Goal: Task Accomplishment & Management: Manage account settings

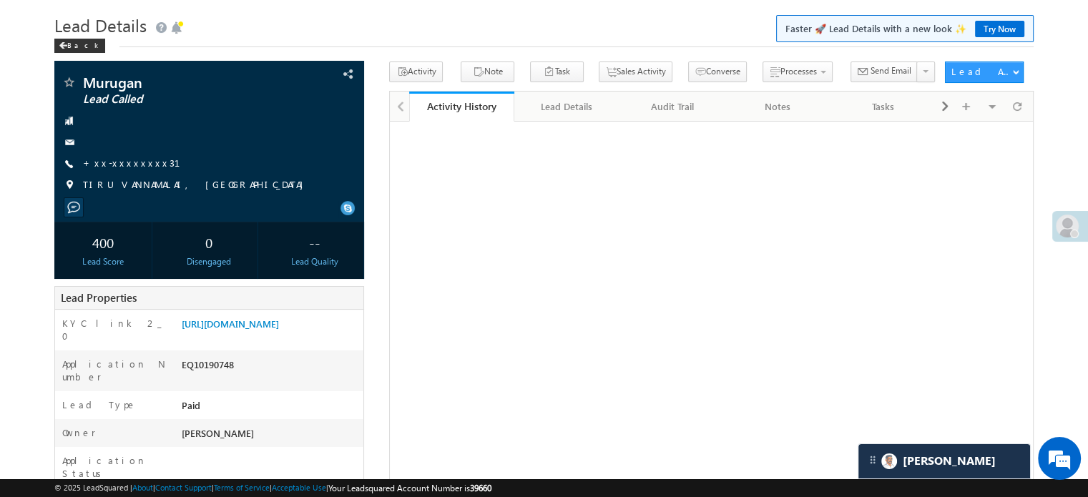
scroll to position [38, 0]
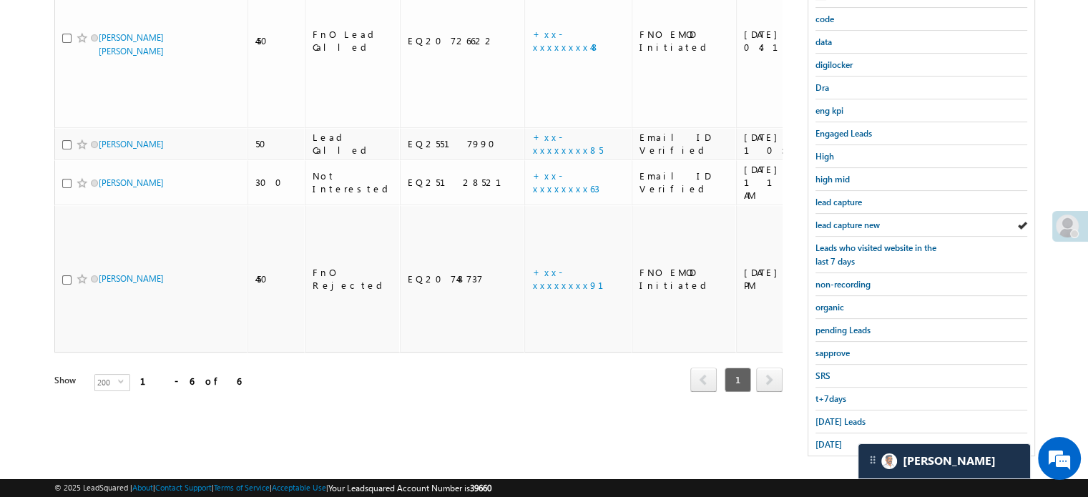
scroll to position [307, 0]
click at [830, 437] on span "[DATE]" at bounding box center [829, 442] width 26 height 11
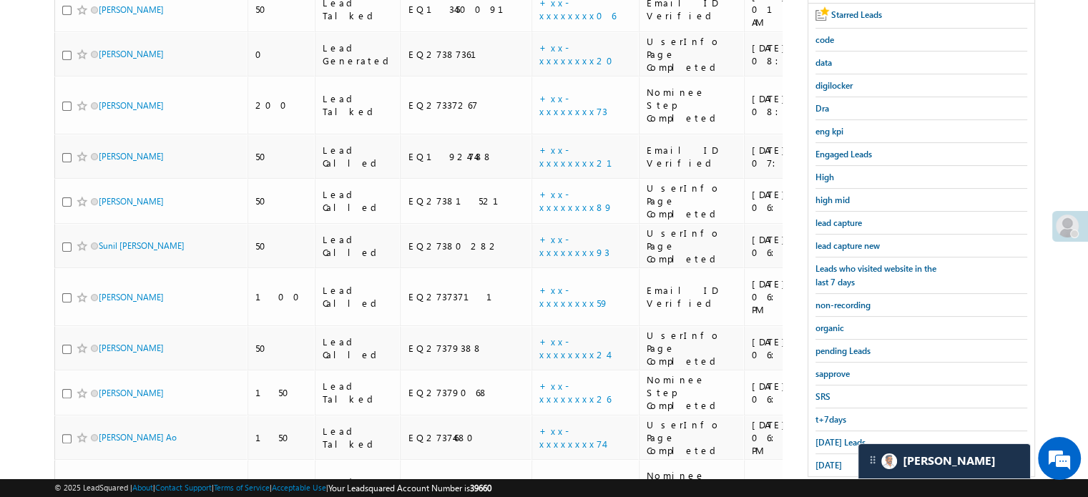
scroll to position [235, 0]
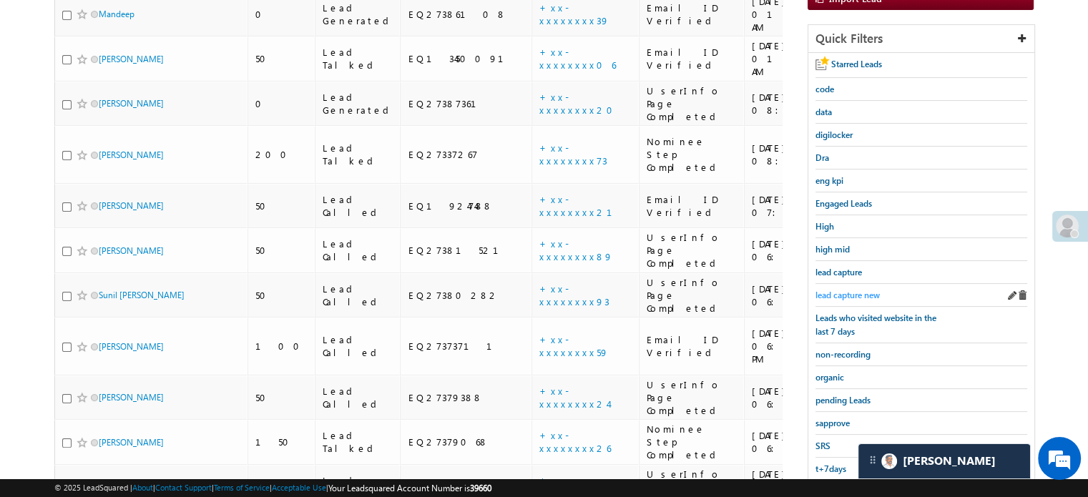
click at [825, 293] on span "lead capture new" at bounding box center [848, 295] width 64 height 11
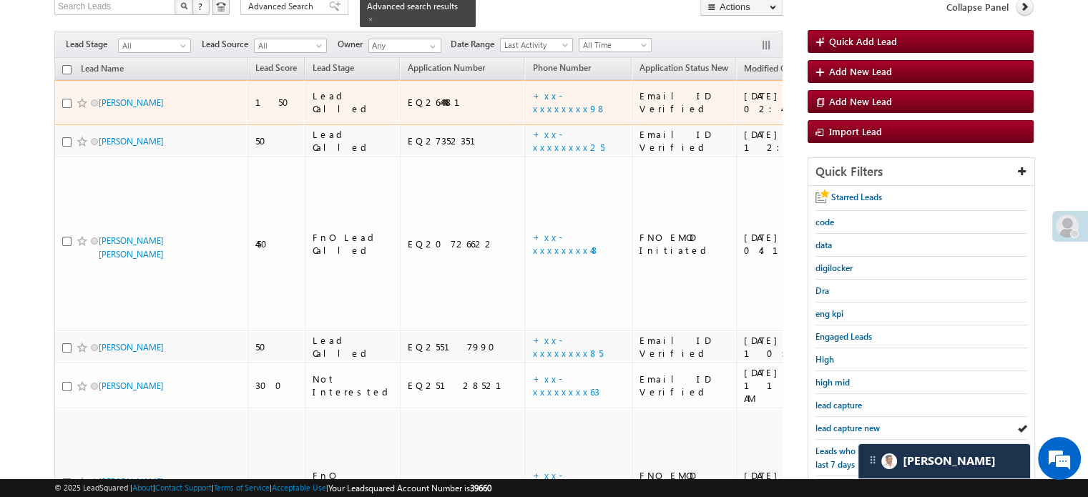
scroll to position [163, 0]
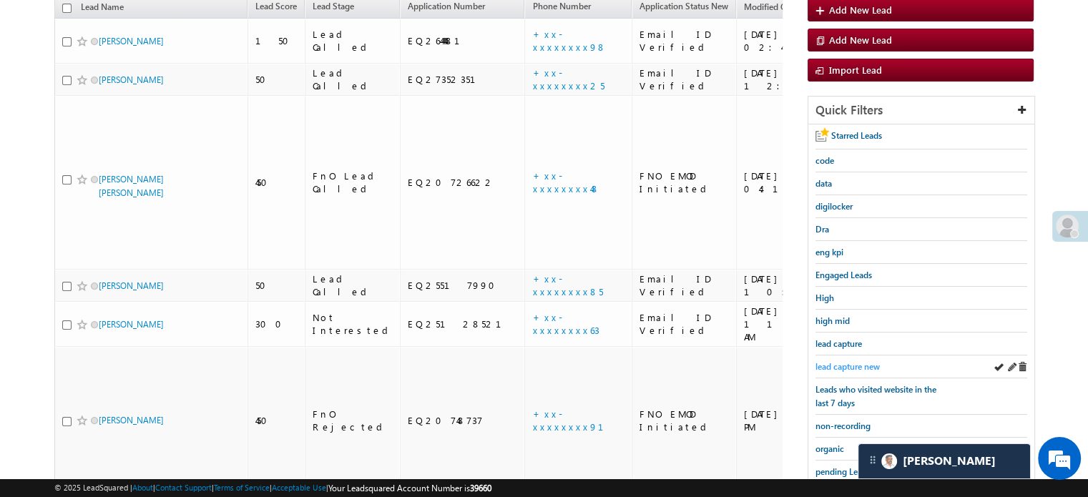
click at [850, 366] on span "lead capture new" at bounding box center [848, 366] width 64 height 11
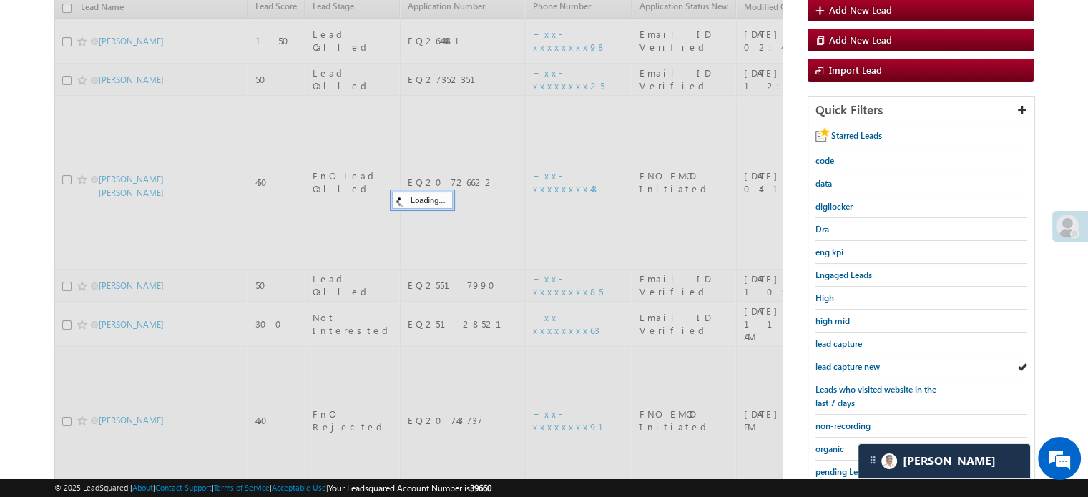
click at [850, 366] on span "lead capture new" at bounding box center [848, 366] width 64 height 11
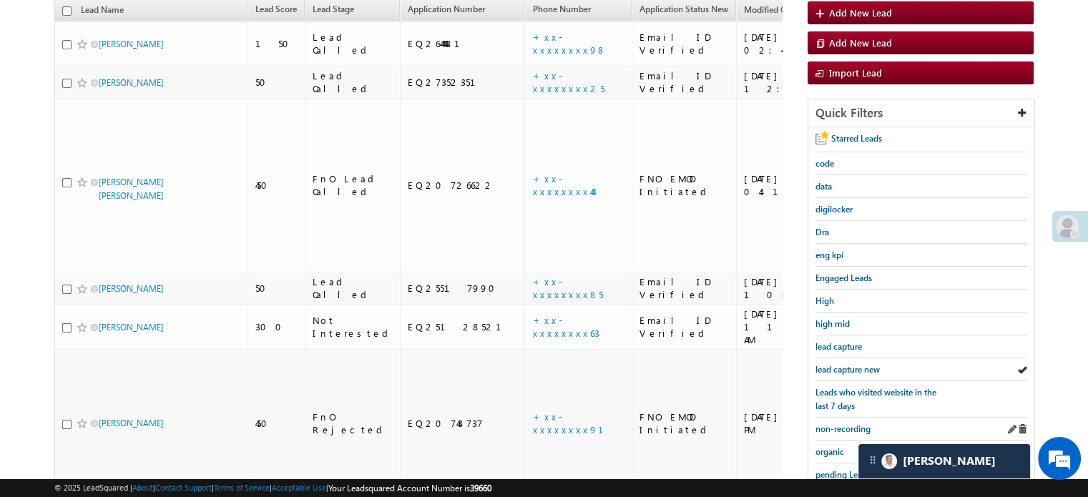
scroll to position [286, 0]
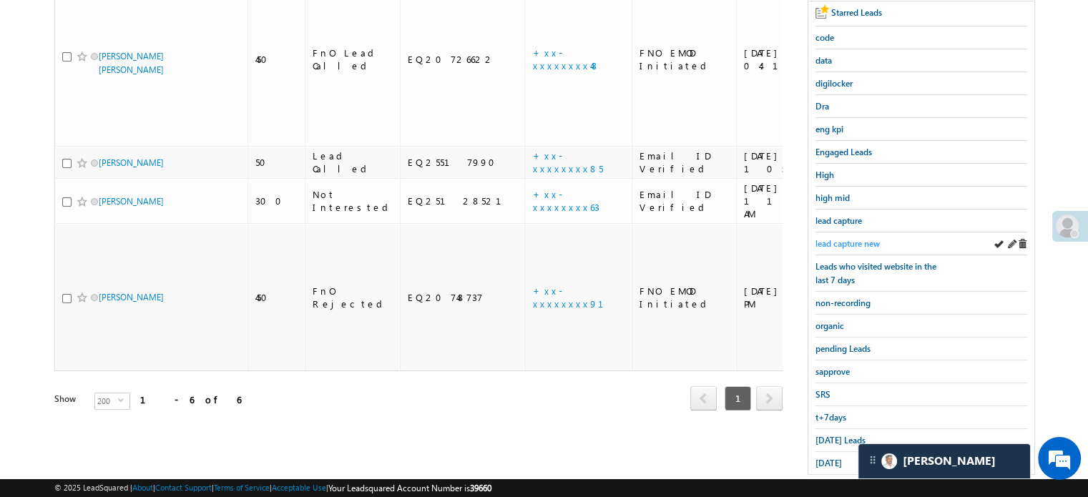
click at [863, 238] on span "lead capture new" at bounding box center [848, 243] width 64 height 11
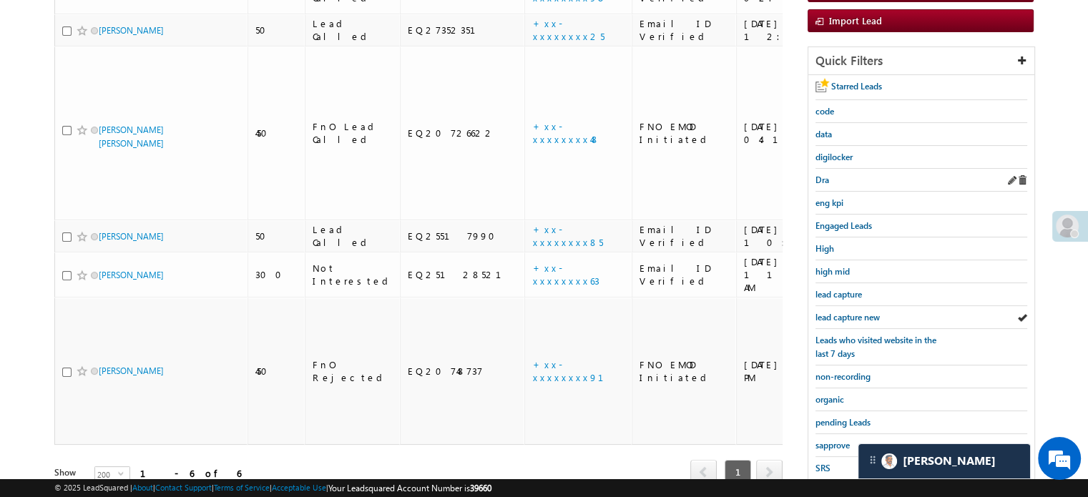
scroll to position [215, 0]
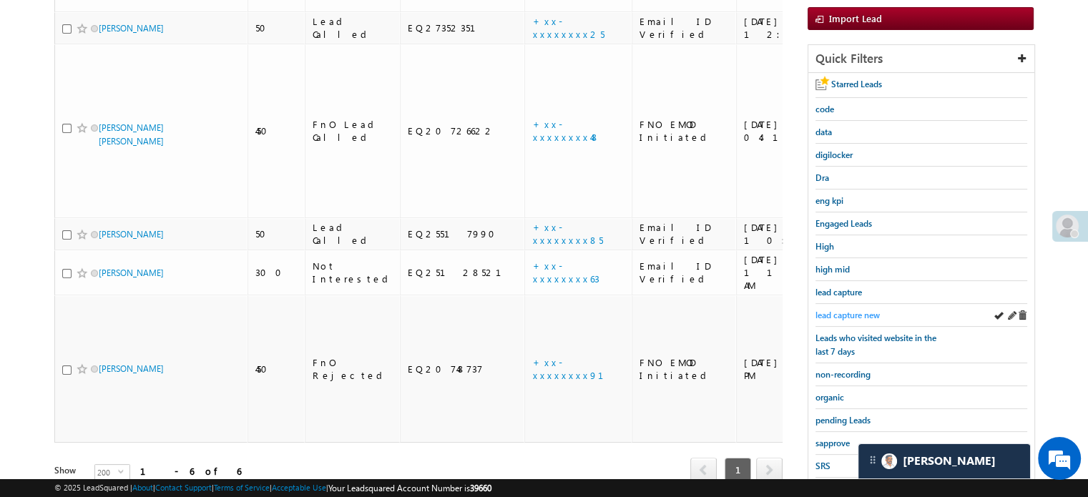
click at [836, 311] on span "lead capture new" at bounding box center [848, 315] width 64 height 11
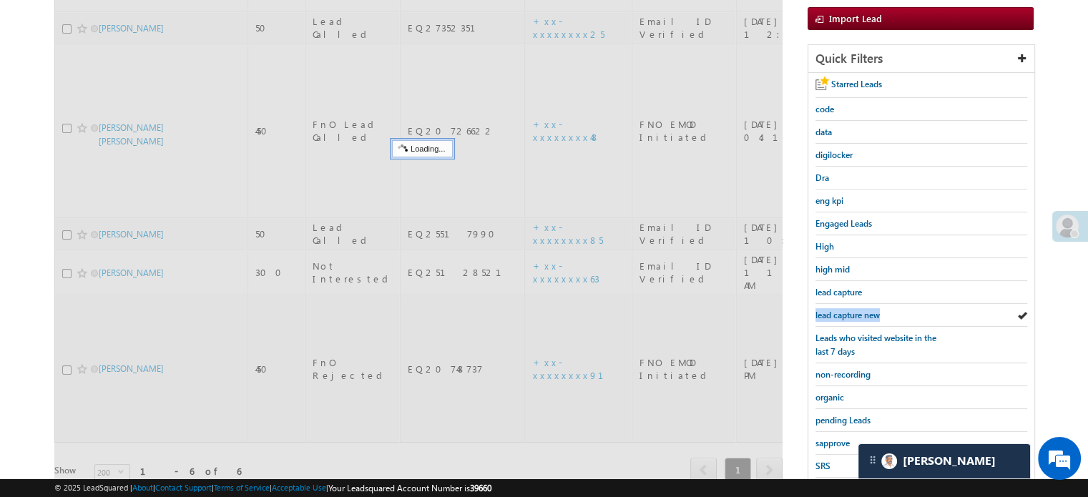
click at [836, 311] on span "lead capture new" at bounding box center [848, 315] width 64 height 11
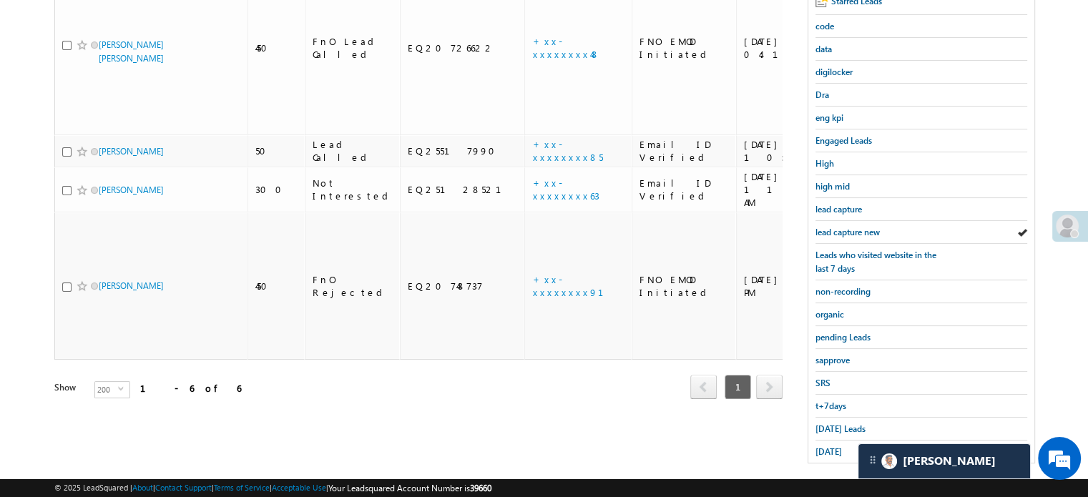
scroll to position [307, 0]
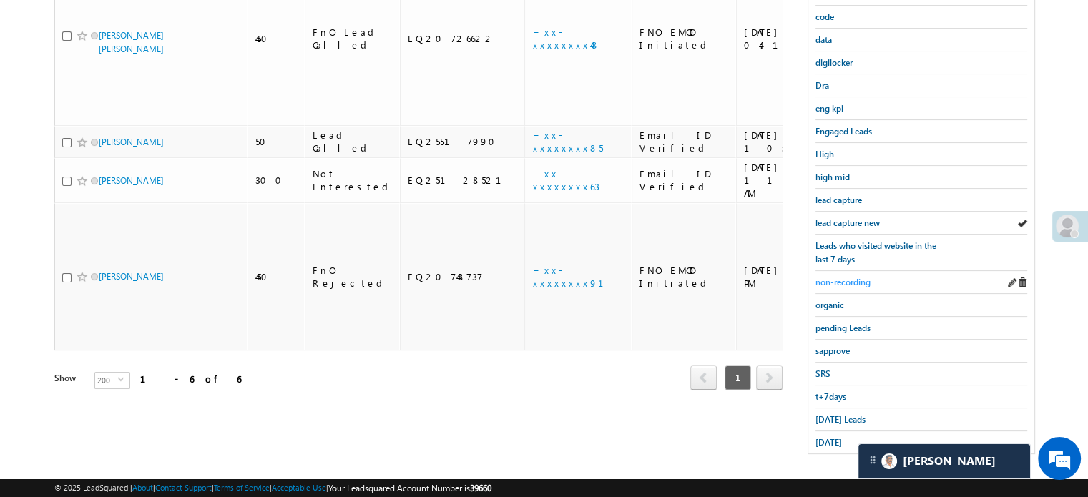
click at [844, 277] on span "non-recording" at bounding box center [843, 282] width 55 height 11
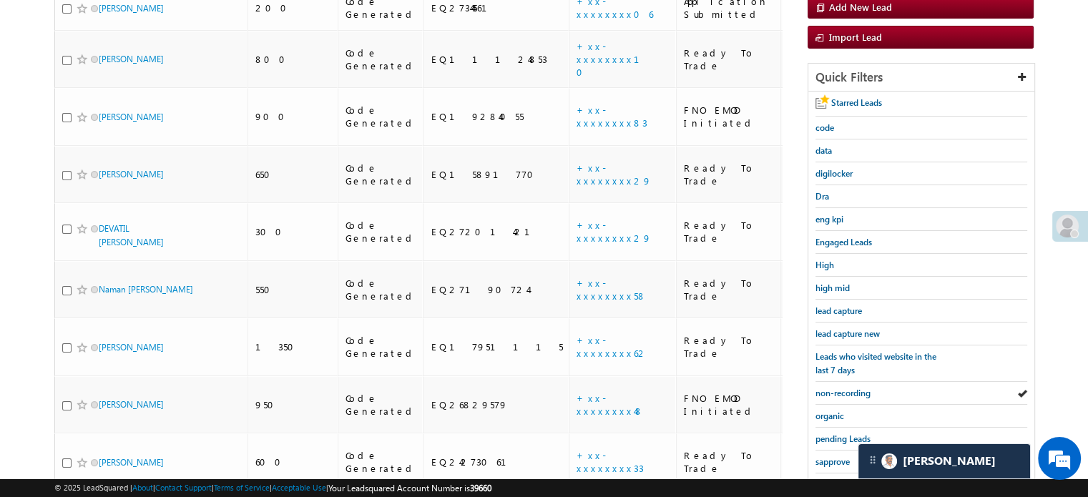
scroll to position [192, 0]
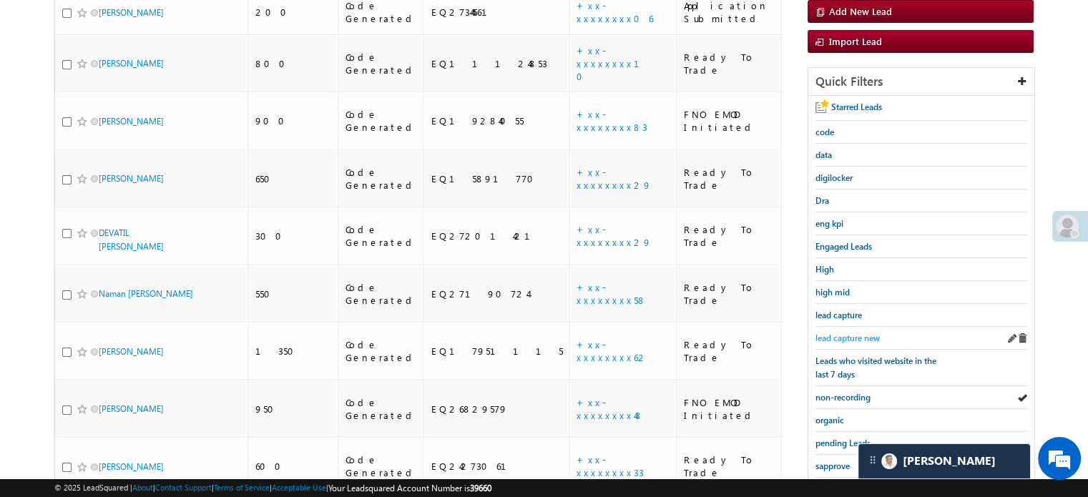
click at [852, 333] on span "lead capture new" at bounding box center [848, 338] width 64 height 11
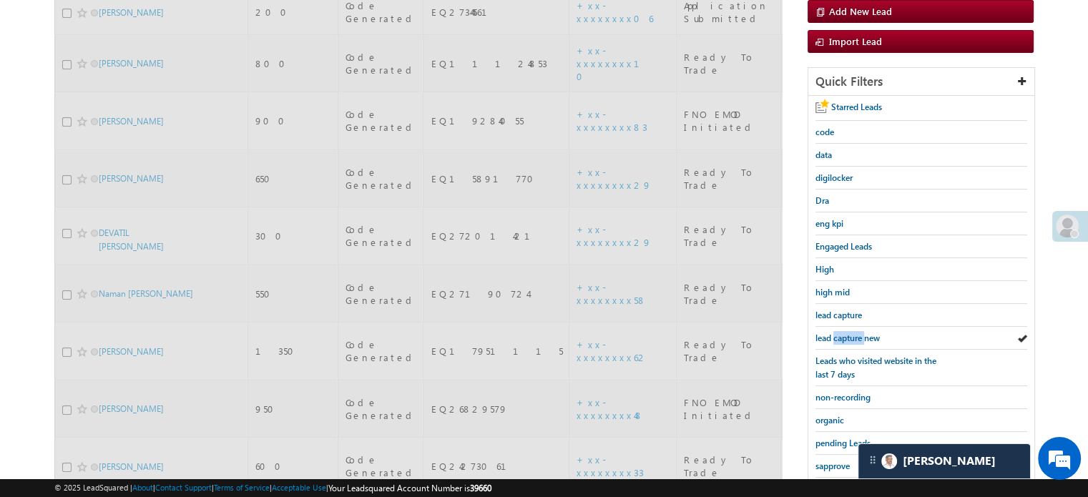
click at [852, 333] on span "lead capture new" at bounding box center [848, 338] width 64 height 11
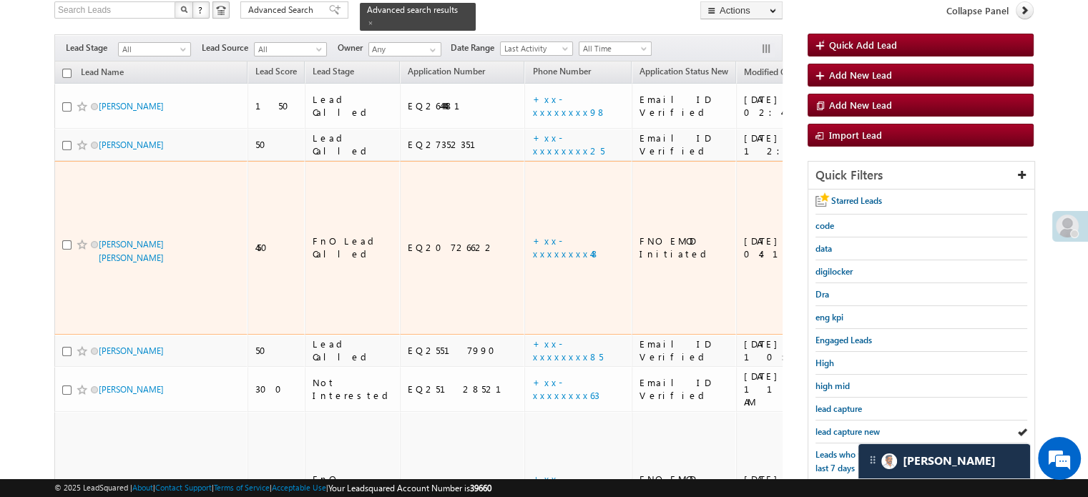
scroll to position [120, 0]
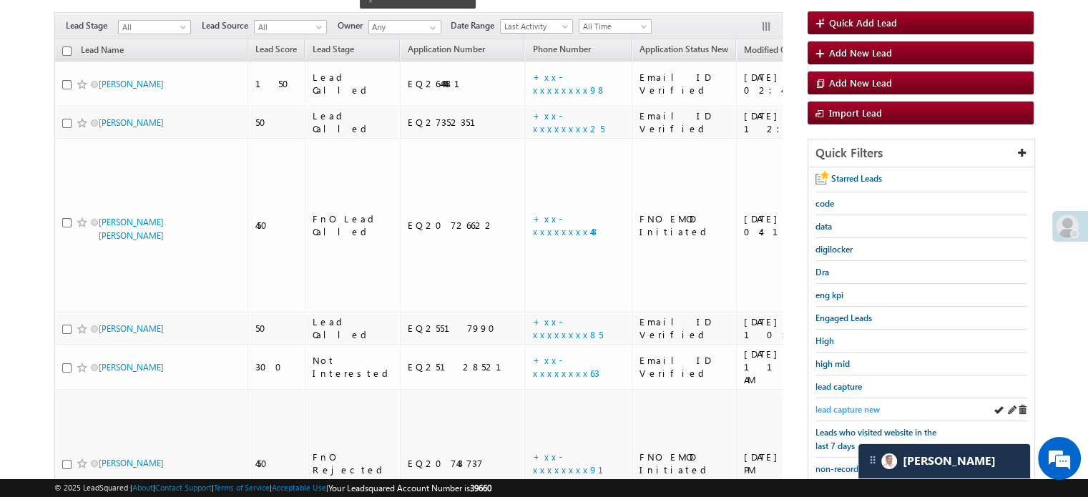
click at [842, 404] on span "lead capture new" at bounding box center [848, 409] width 64 height 11
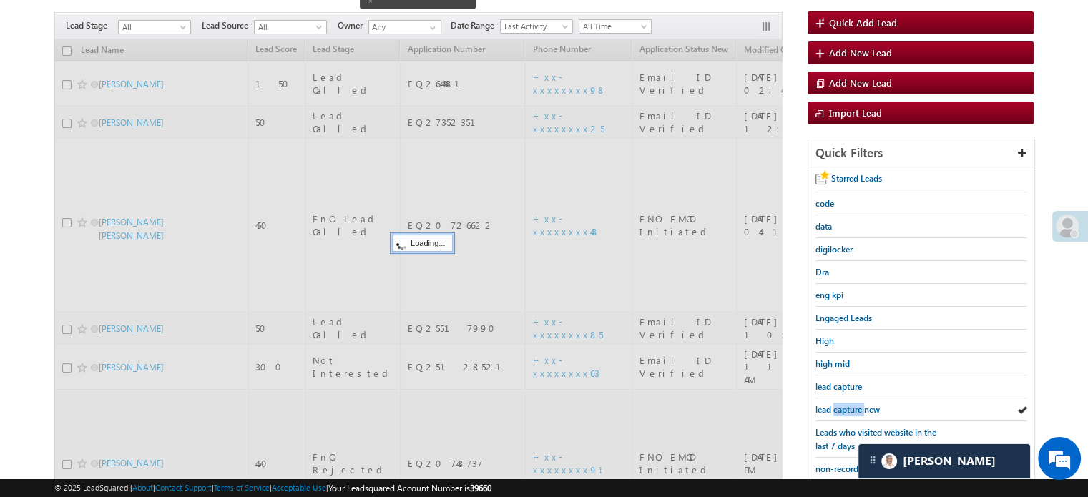
click at [842, 404] on span "lead capture new" at bounding box center [848, 409] width 64 height 11
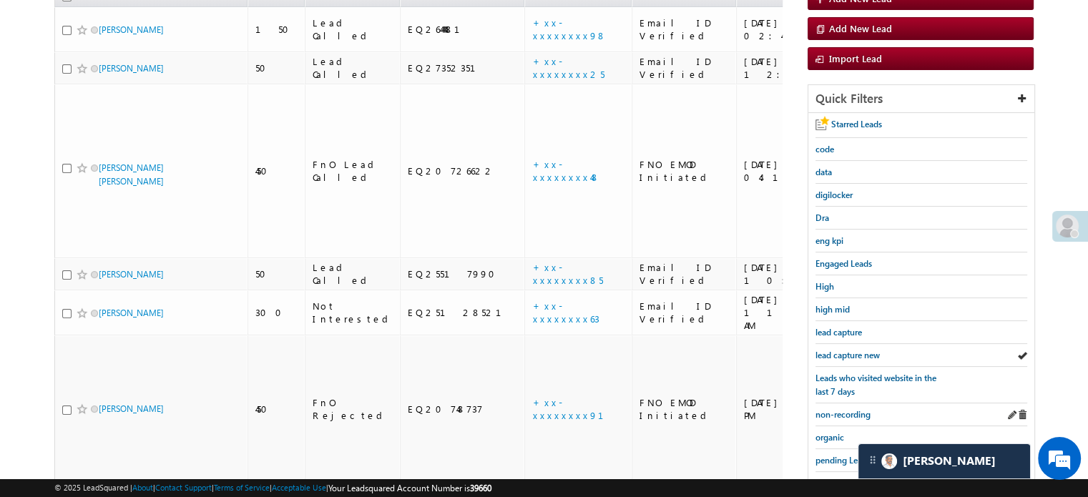
scroll to position [263, 0]
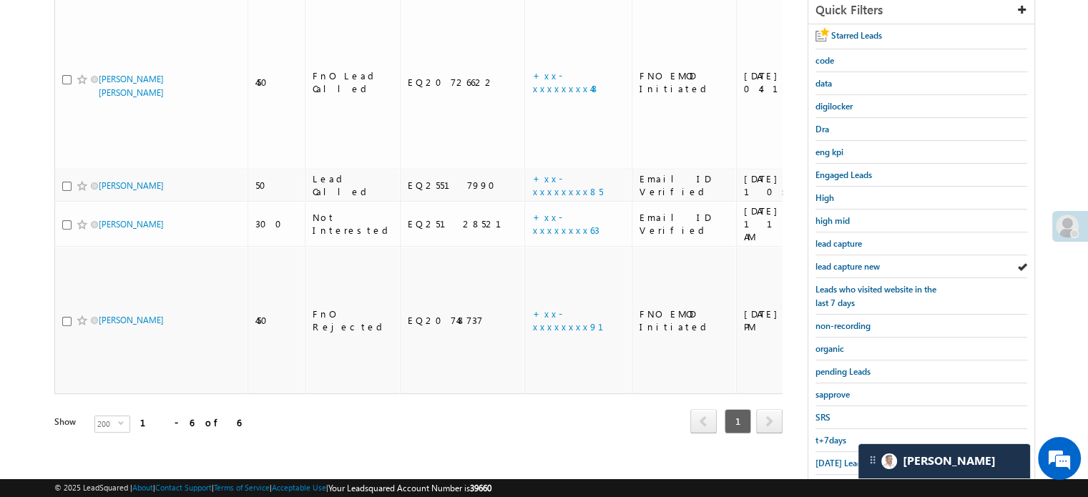
click at [1062, 227] on span at bounding box center [1067, 226] width 23 height 23
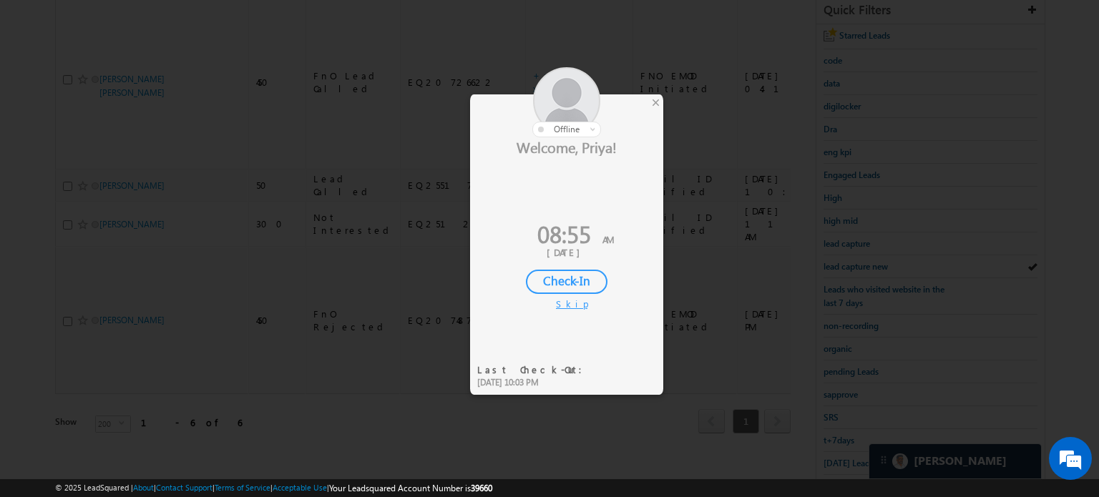
click at [582, 282] on div "Check-In" at bounding box center [567, 282] width 82 height 24
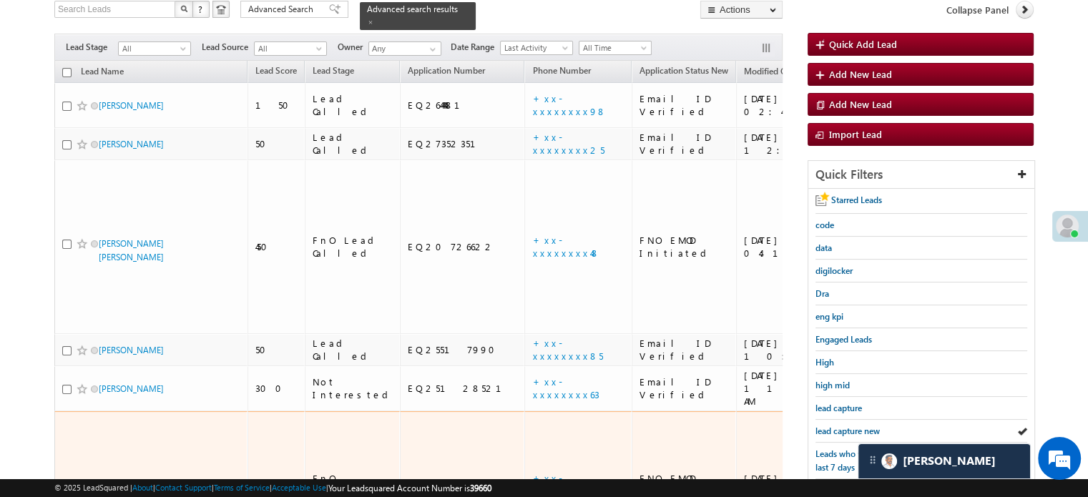
scroll to position [120, 0]
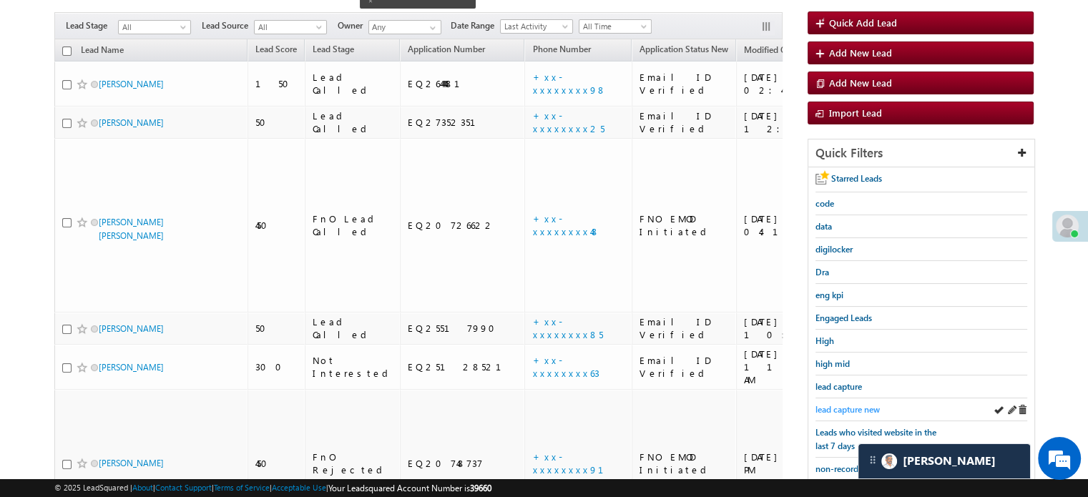
click at [856, 404] on span "lead capture new" at bounding box center [848, 409] width 64 height 11
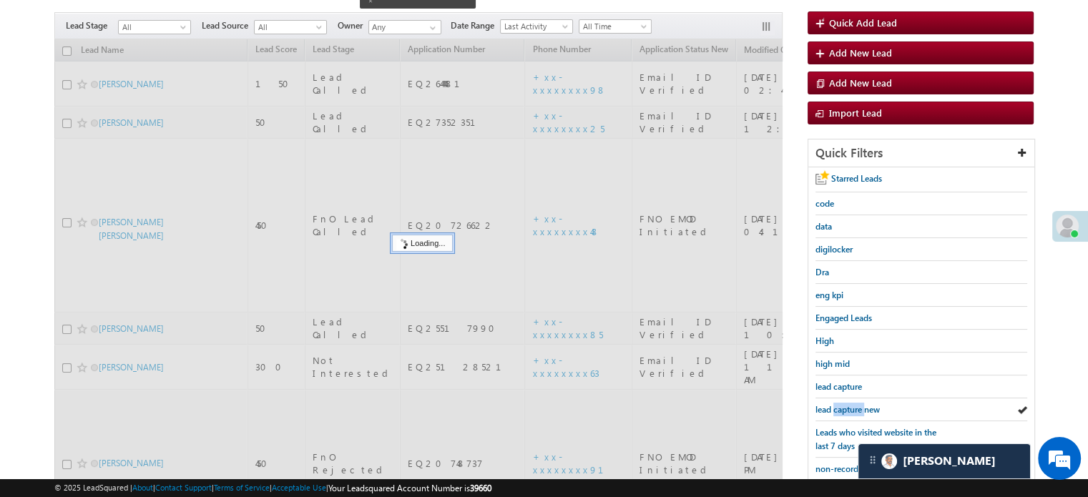
click at [853, 404] on span "lead capture new" at bounding box center [848, 409] width 64 height 11
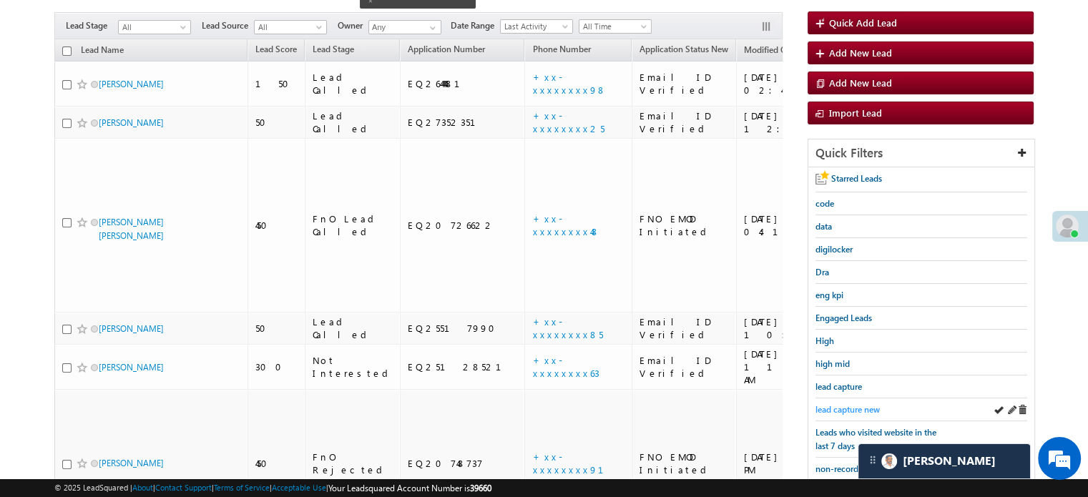
click at [832, 404] on span "lead capture new" at bounding box center [848, 409] width 64 height 11
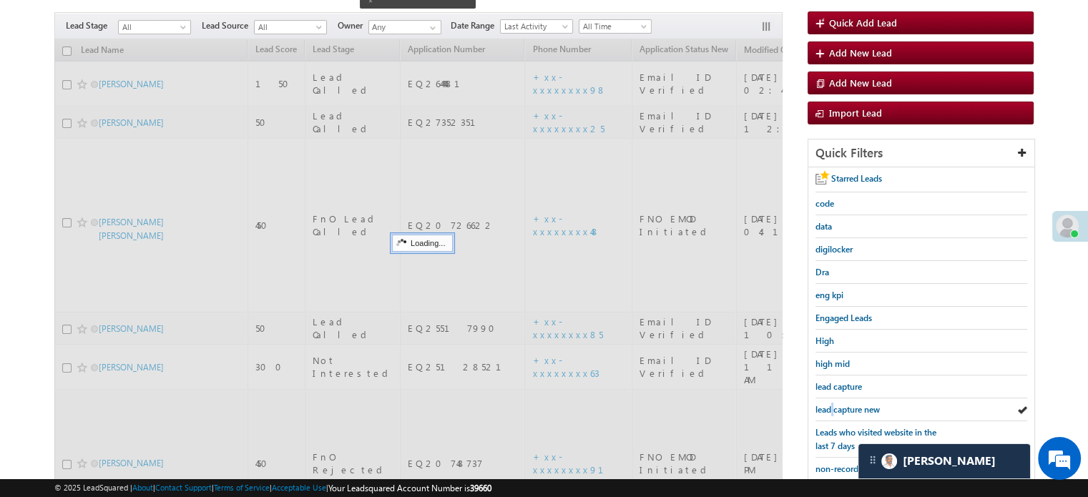
click at [832, 404] on span "lead capture new" at bounding box center [848, 409] width 64 height 11
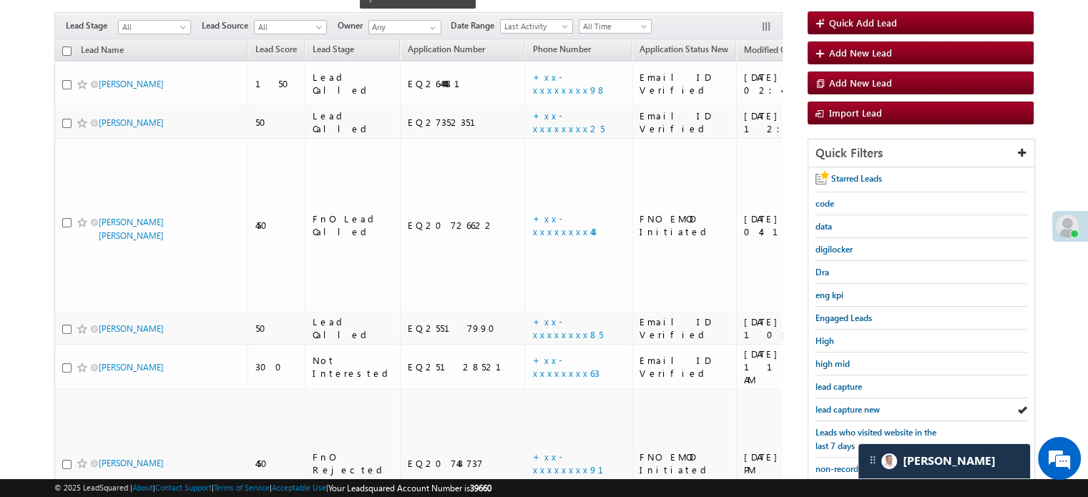
click at [832, 404] on span "lead capture new" at bounding box center [848, 409] width 64 height 11
click at [836, 403] on link "lead capture new" at bounding box center [848, 410] width 64 height 14
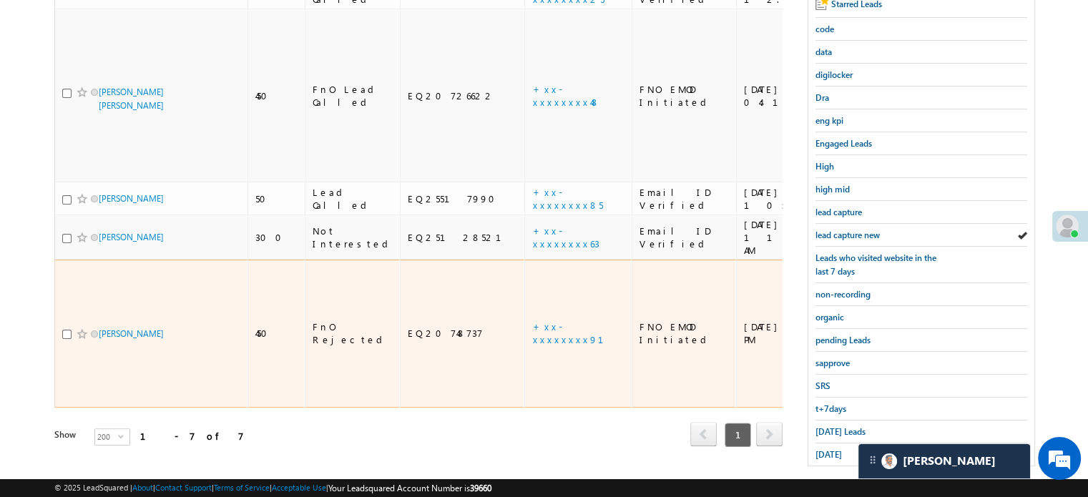
scroll to position [307, 0]
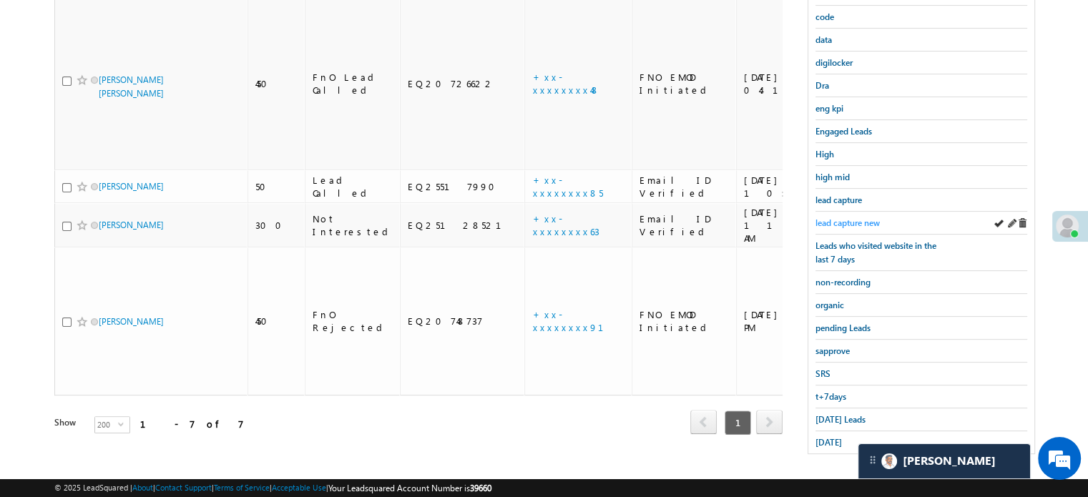
click at [836, 218] on span "lead capture new" at bounding box center [848, 223] width 64 height 11
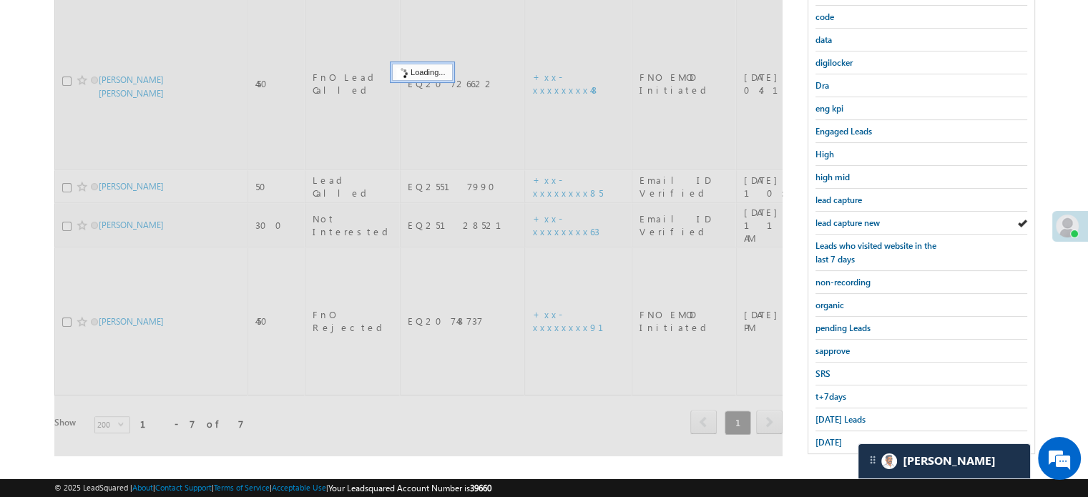
click at [836, 218] on span "lead capture new" at bounding box center [848, 223] width 64 height 11
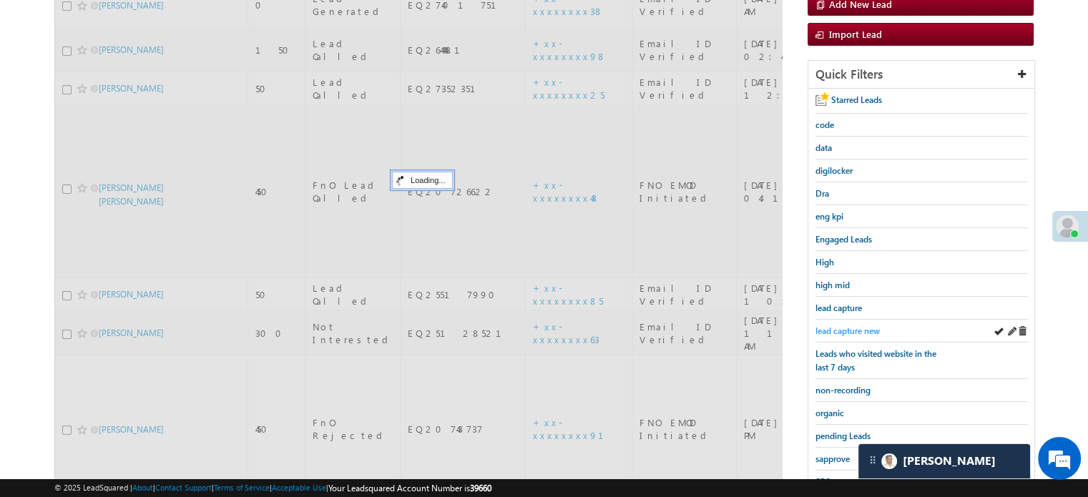
scroll to position [92, 0]
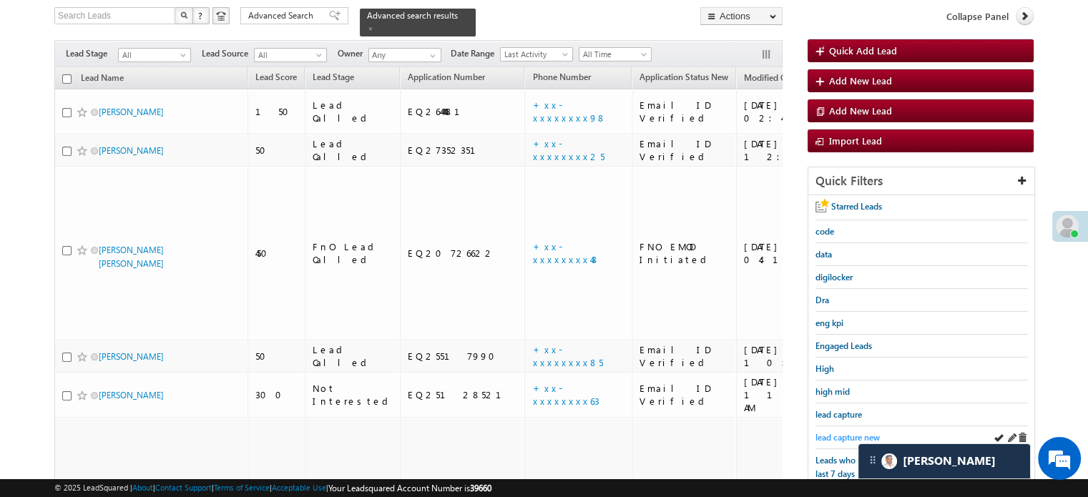
click at [840, 432] on span "lead capture new" at bounding box center [848, 437] width 64 height 11
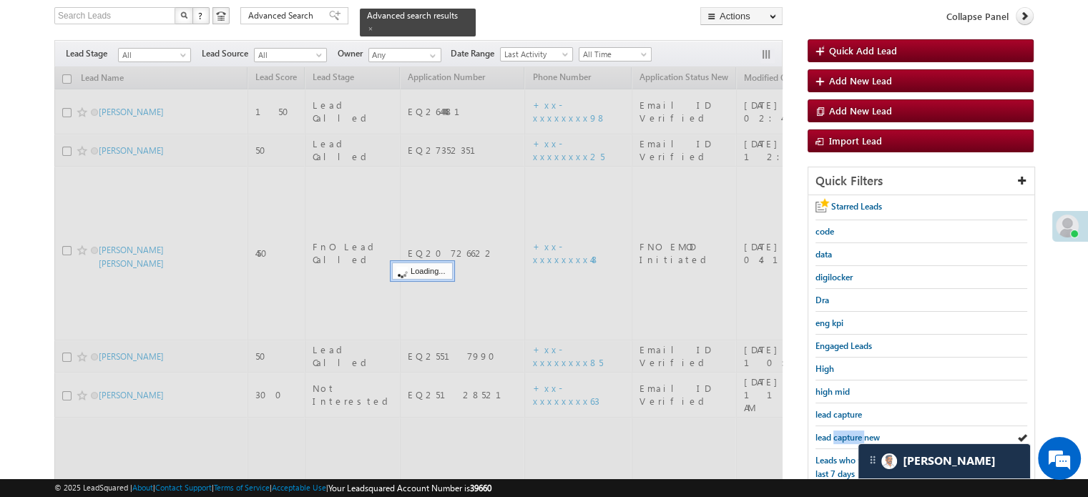
click at [840, 432] on span "lead capture new" at bounding box center [848, 437] width 64 height 11
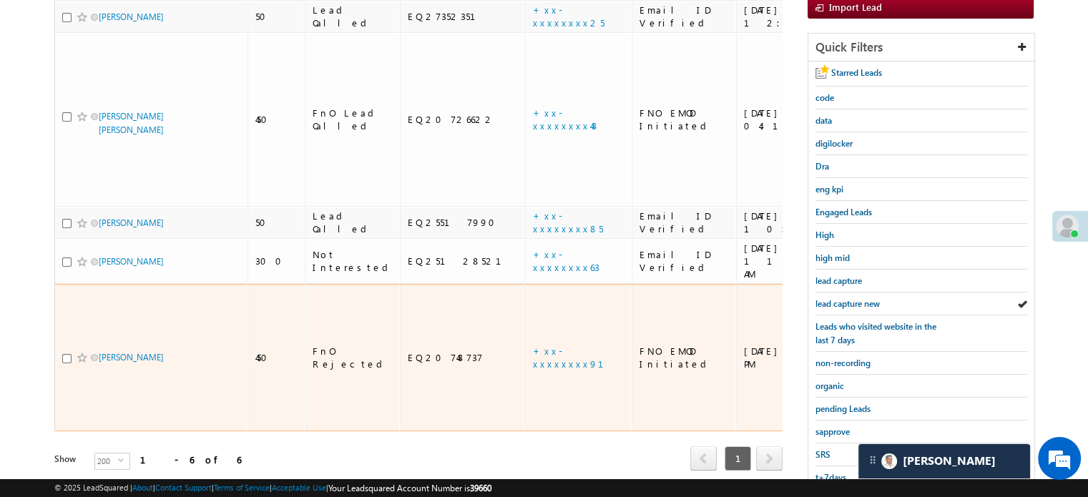
scroll to position [235, 0]
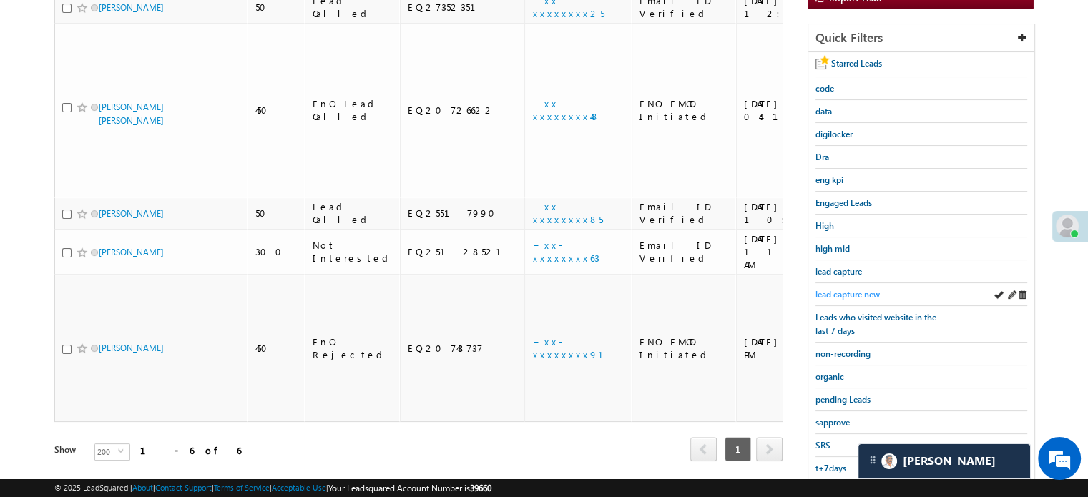
click at [827, 289] on span "lead capture new" at bounding box center [848, 294] width 64 height 11
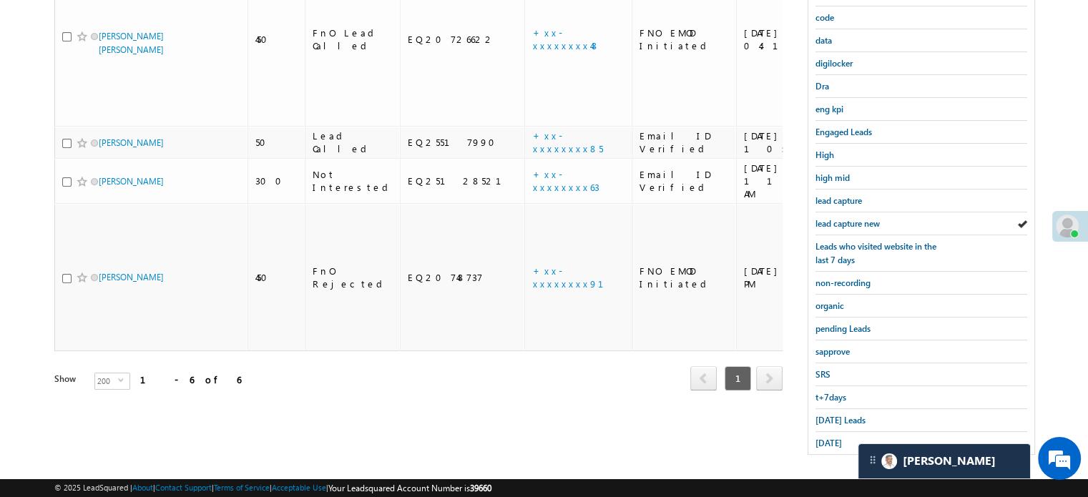
scroll to position [307, 0]
click at [849, 279] on span "non-recording" at bounding box center [843, 282] width 55 height 11
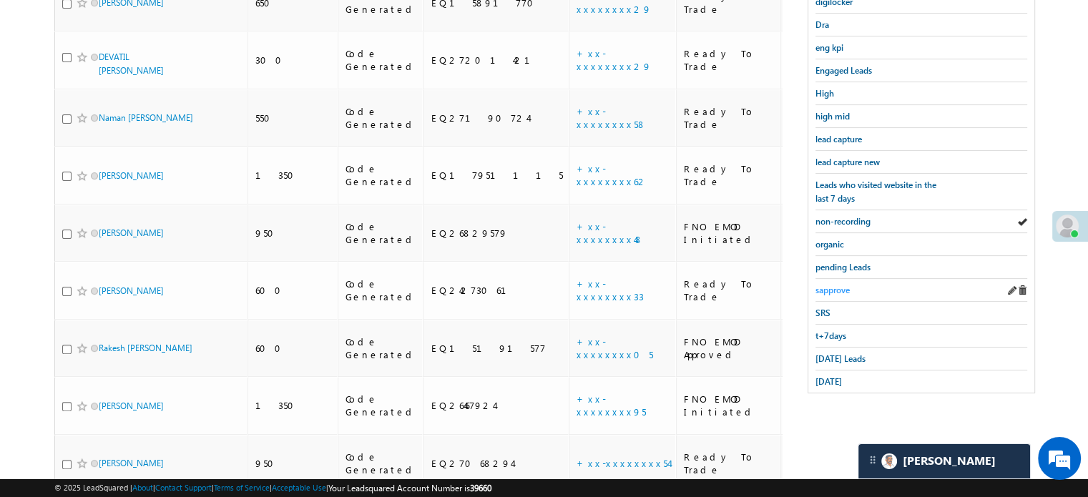
scroll to position [429, 0]
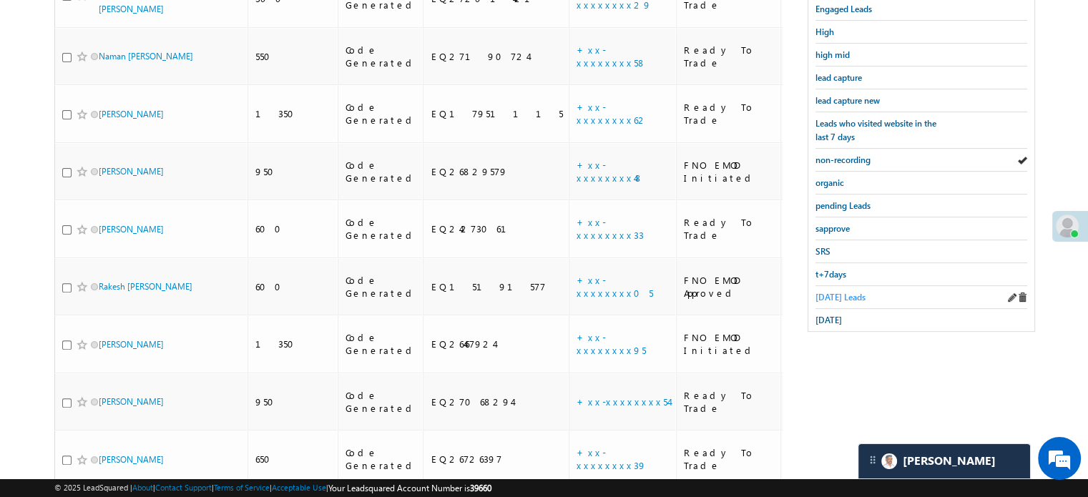
click at [844, 295] on span "Today's Leads" at bounding box center [841, 297] width 50 height 11
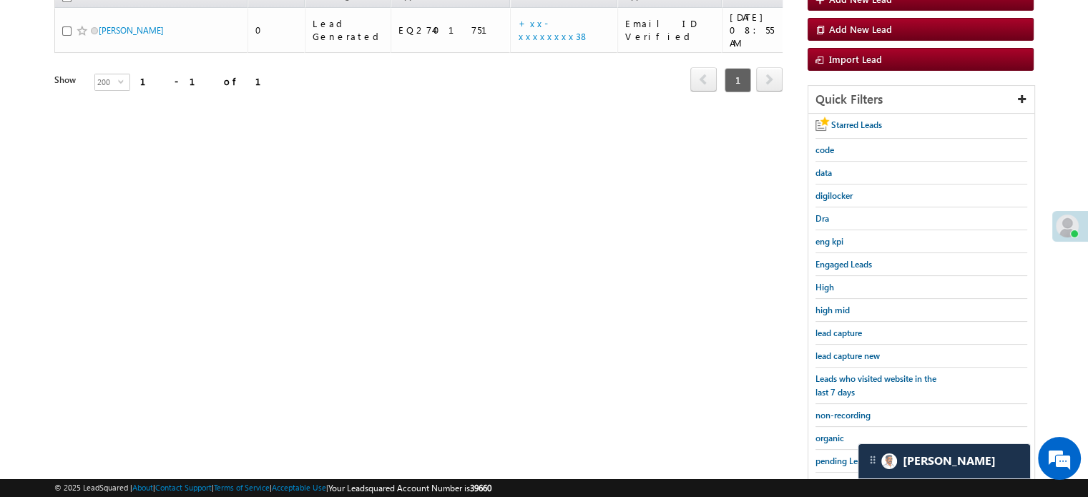
scroll to position [307, 0]
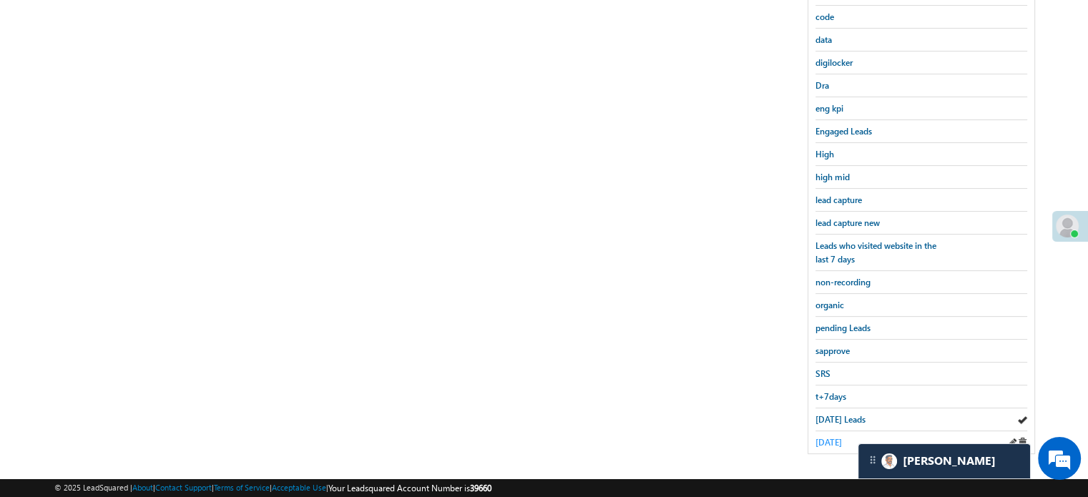
click at [832, 439] on span "yesterday" at bounding box center [829, 442] width 26 height 11
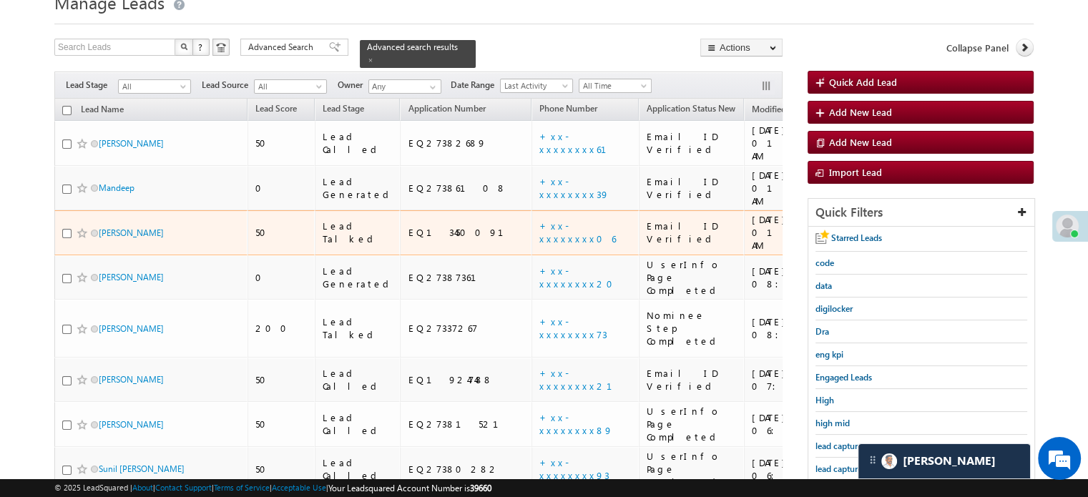
scroll to position [164, 0]
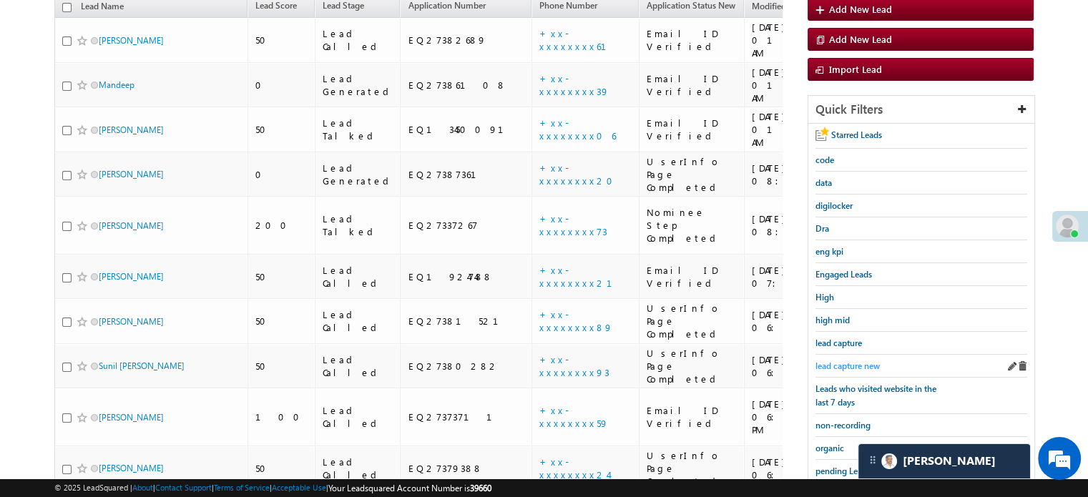
click at [844, 361] on span "lead capture new" at bounding box center [848, 366] width 64 height 11
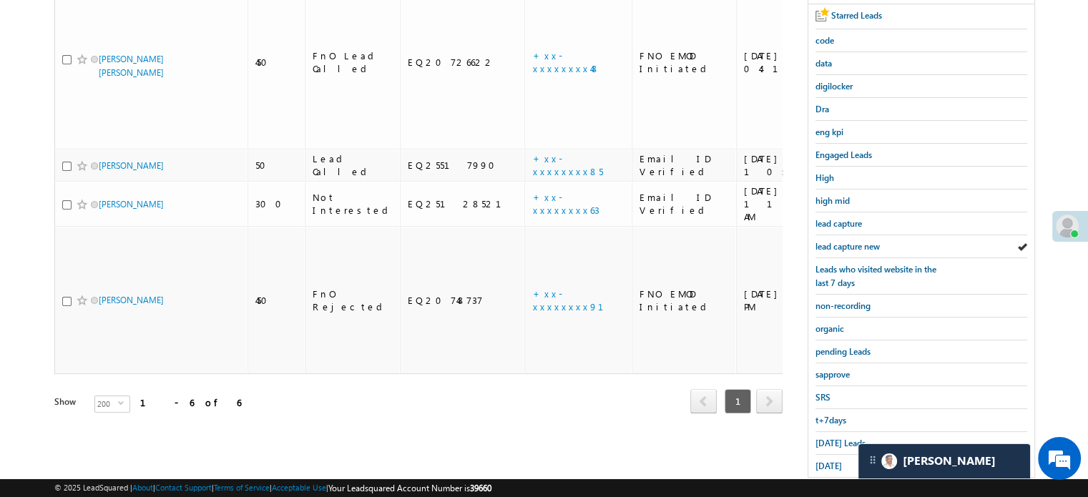
scroll to position [307, 0]
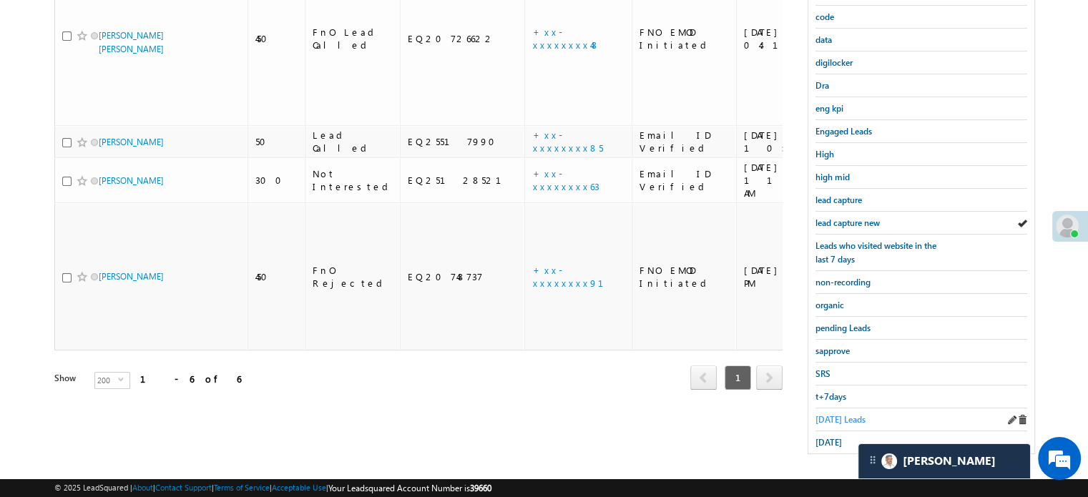
click at [834, 414] on span "Today's Leads" at bounding box center [841, 419] width 50 height 11
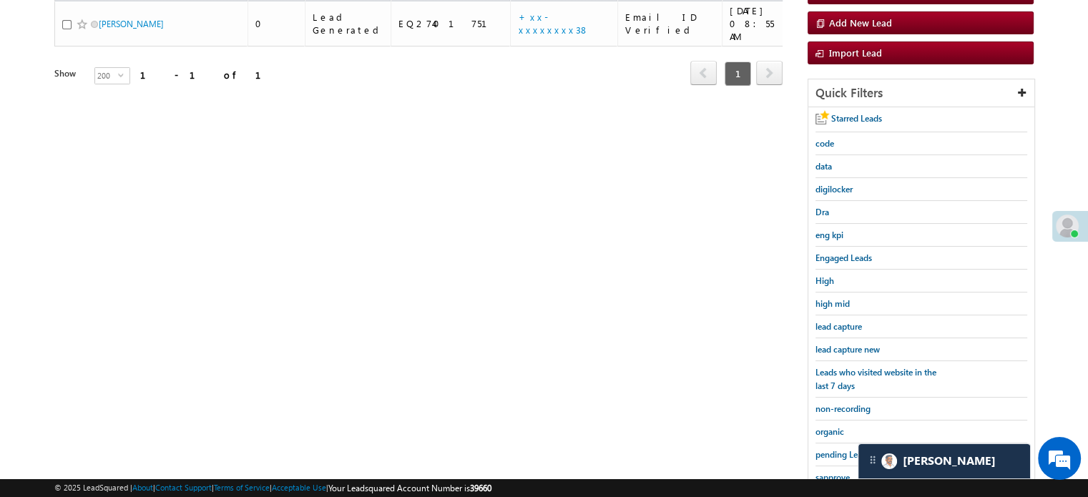
scroll to position [164, 0]
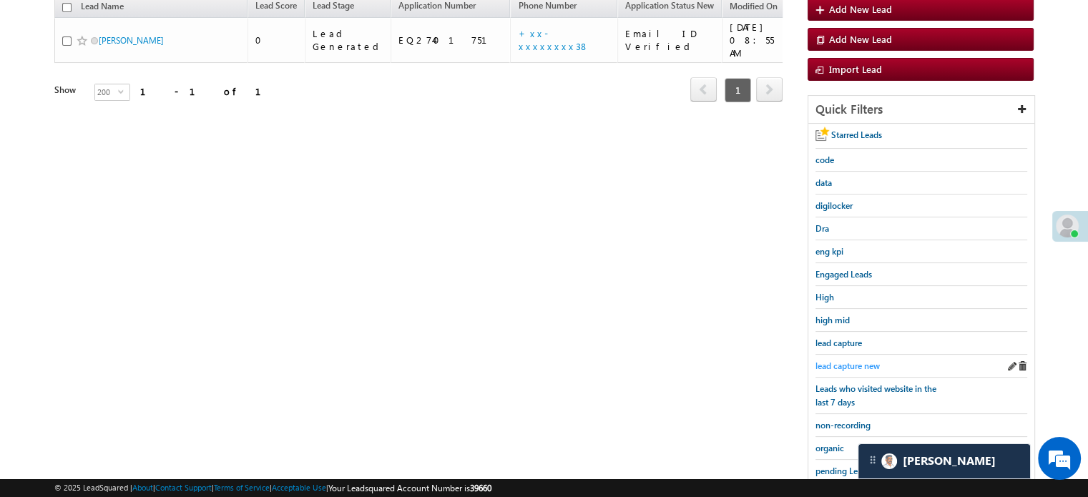
click at [845, 359] on link "lead capture new" at bounding box center [848, 366] width 64 height 14
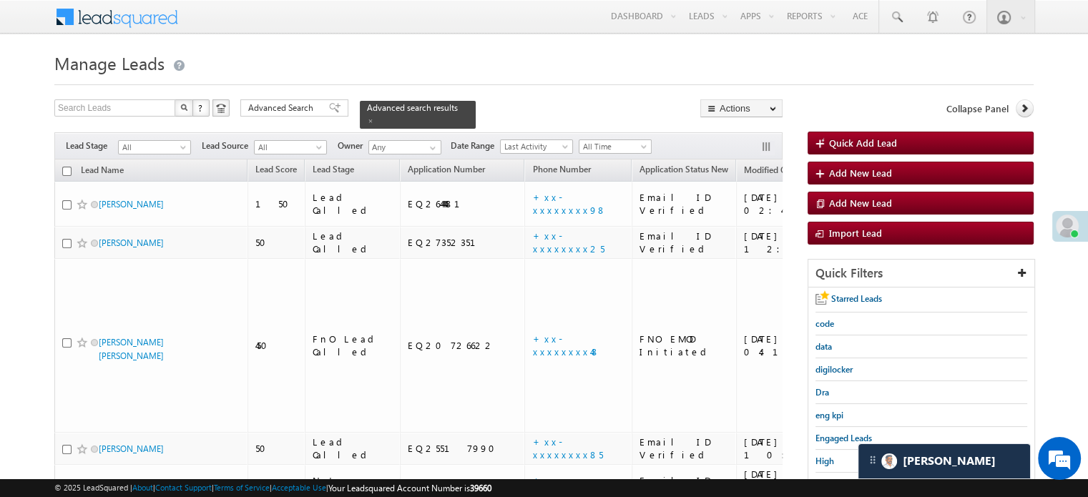
scroll to position [143, 0]
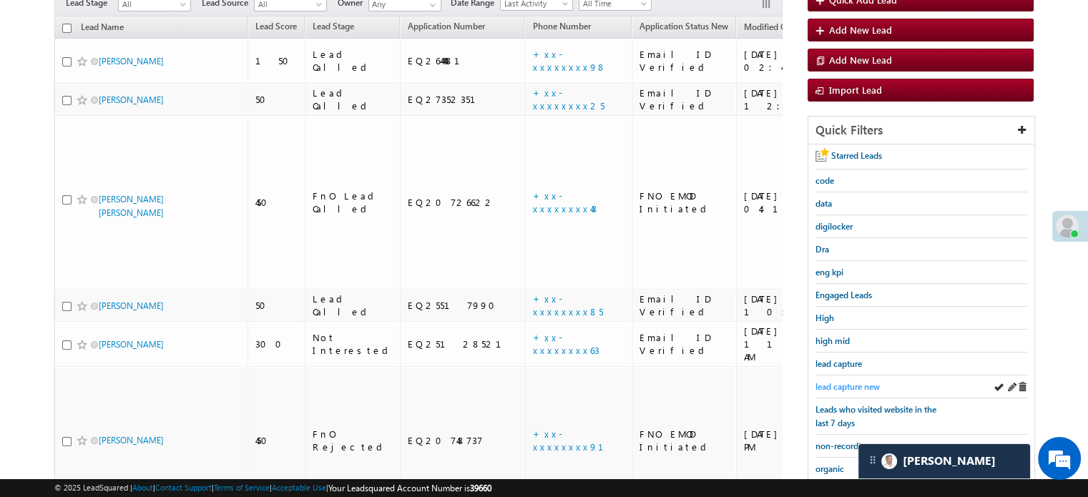
click at [851, 381] on span "lead capture new" at bounding box center [848, 386] width 64 height 11
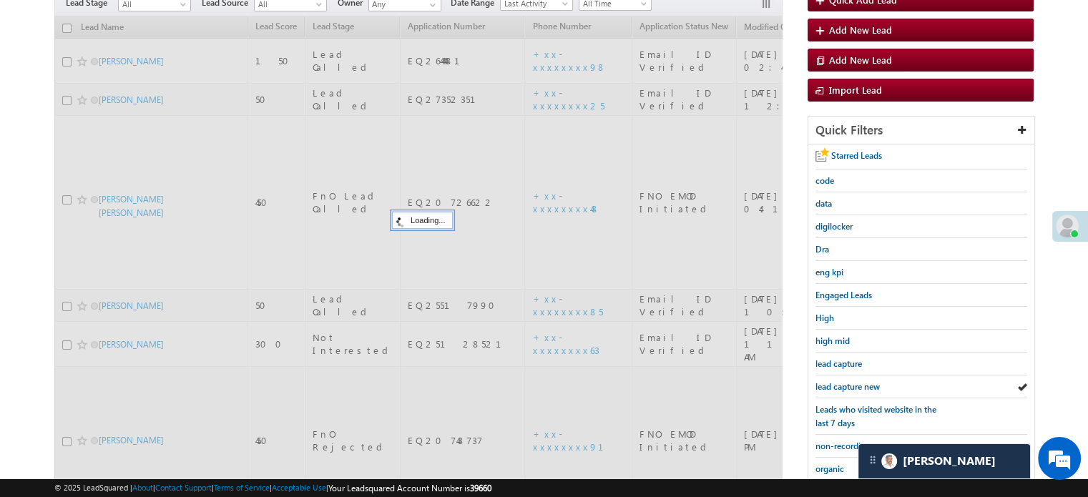
click at [851, 381] on span "lead capture new" at bounding box center [848, 386] width 64 height 11
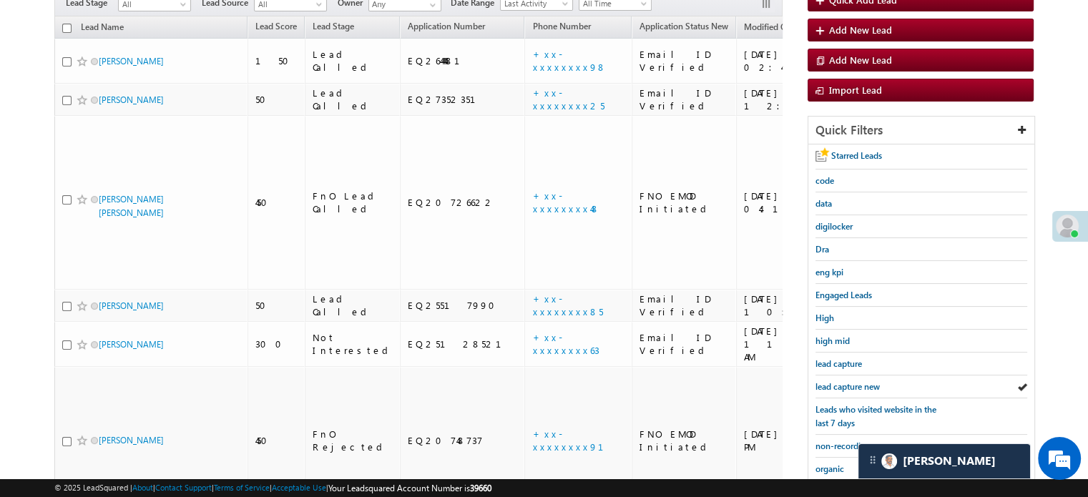
click at [851, 381] on span "lead capture new" at bounding box center [848, 386] width 64 height 11
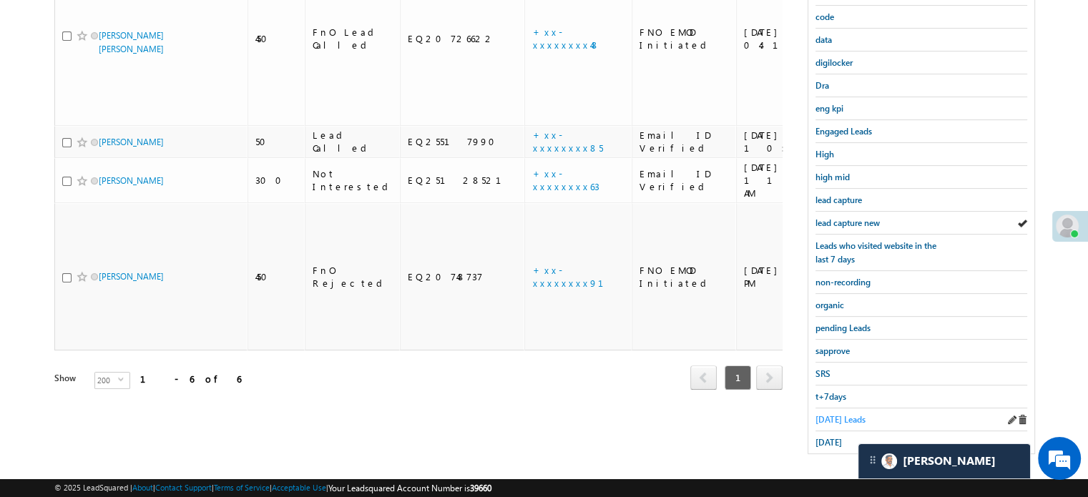
click at [830, 414] on span "Today's Leads" at bounding box center [841, 419] width 50 height 11
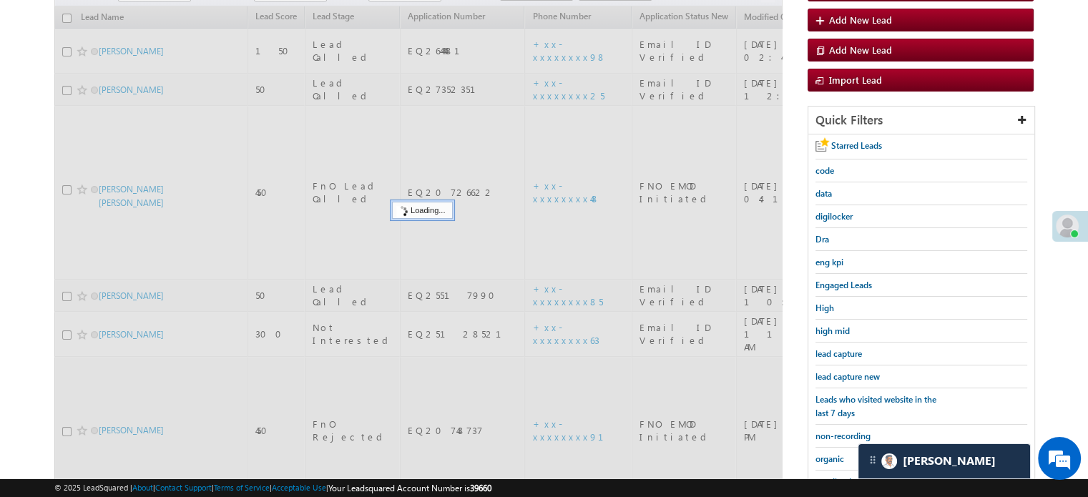
scroll to position [92, 0]
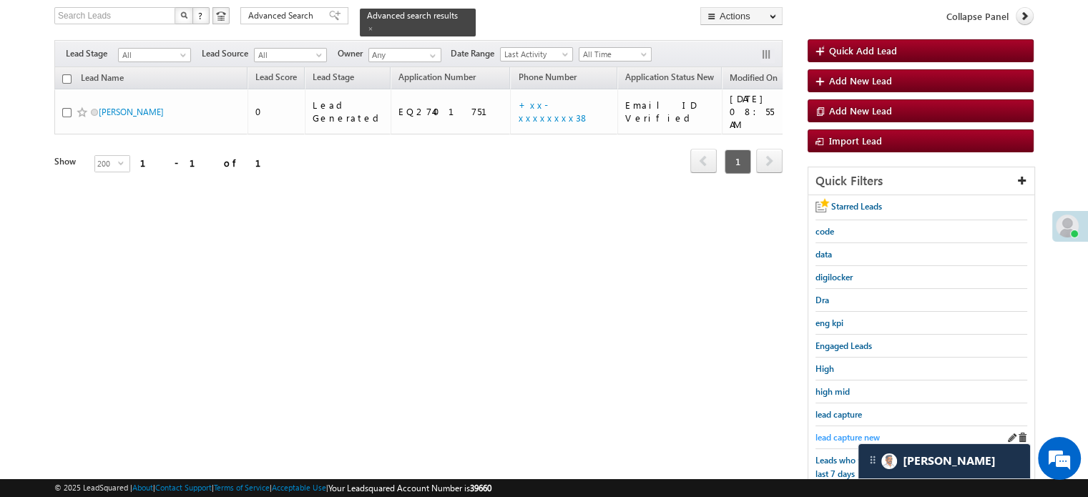
click at [844, 431] on link "lead capture new" at bounding box center [848, 438] width 64 height 14
